Goal: Task Accomplishment & Management: Use online tool/utility

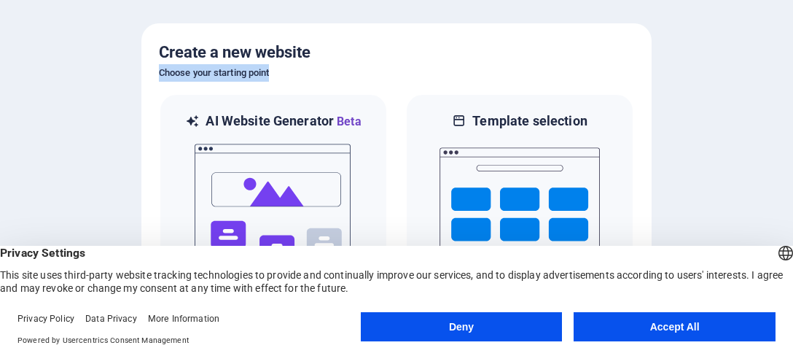
drag, startPoint x: 597, startPoint y: 70, endPoint x: 593, endPoint y: 41, distance: 29.4
click at [593, 41] on div "Create a new website Choose your starting point AI Website Generator Beta Let t…" at bounding box center [396, 177] width 510 height 309
click at [766, 145] on div at bounding box center [396, 178] width 793 height 356
click at [653, 323] on button "Accept All" at bounding box center [674, 326] width 202 height 29
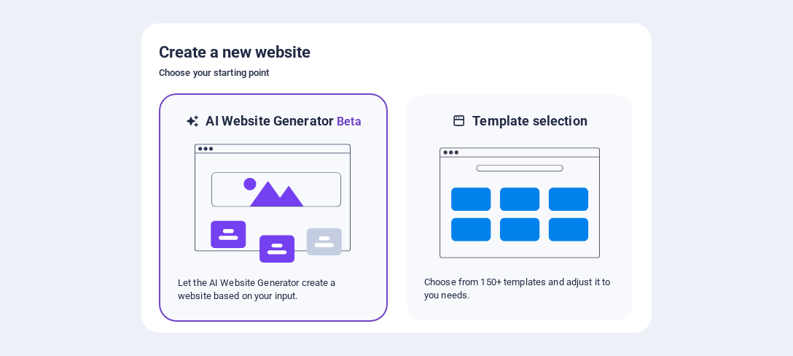
click at [287, 203] on img at bounding box center [273, 203] width 160 height 146
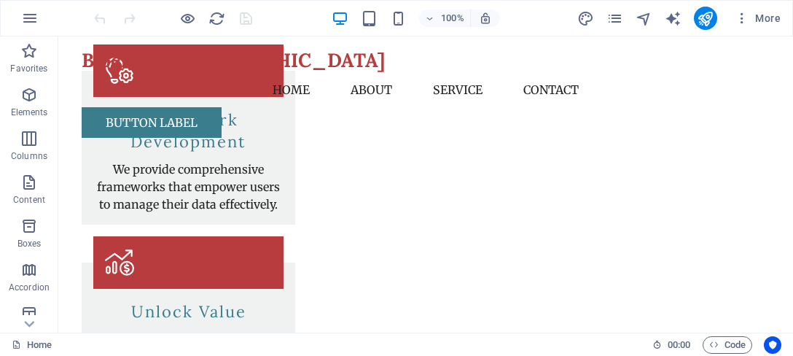
scroll to position [2286, 0]
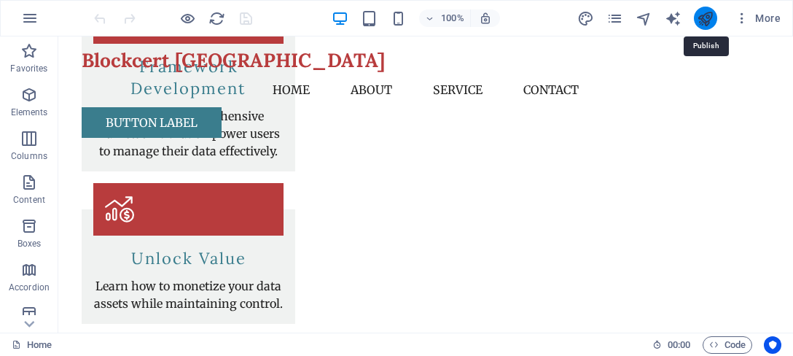
click at [708, 15] on icon "publish" at bounding box center [704, 18] width 17 height 17
